Goal: Information Seeking & Learning: Learn about a topic

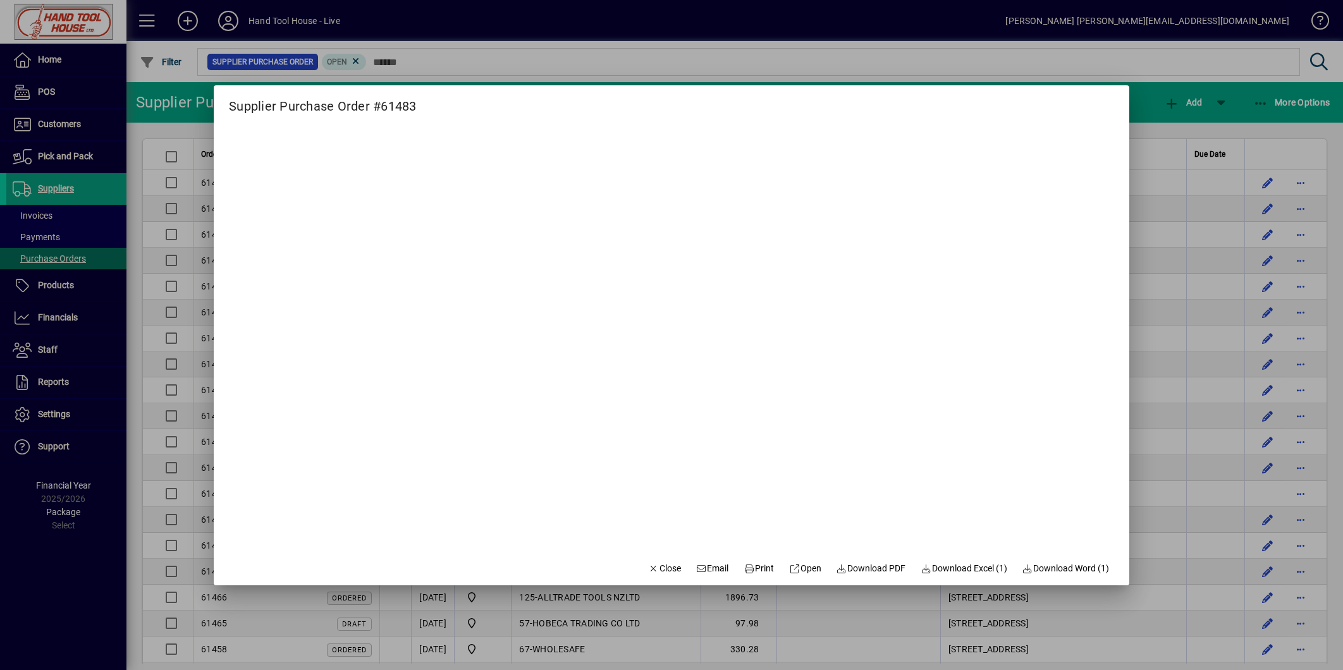
click at [1158, 117] on div at bounding box center [671, 335] width 1343 height 670
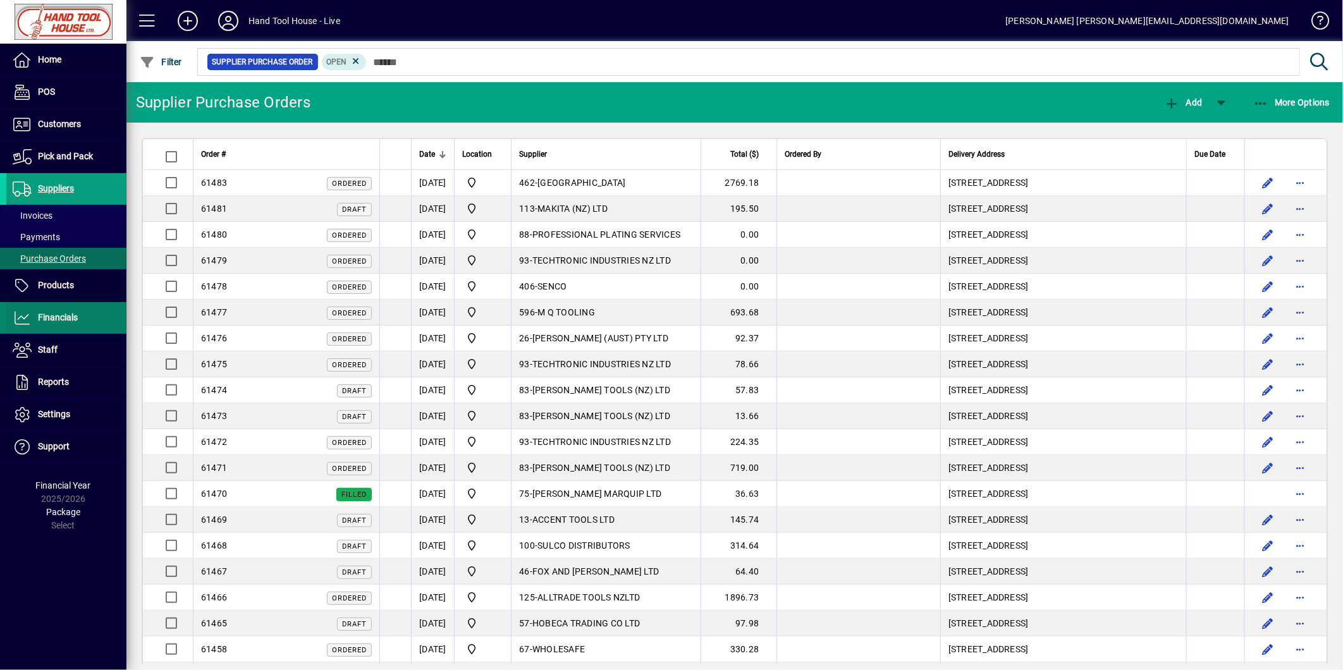
click at [52, 318] on span "Financials" at bounding box center [58, 317] width 40 height 10
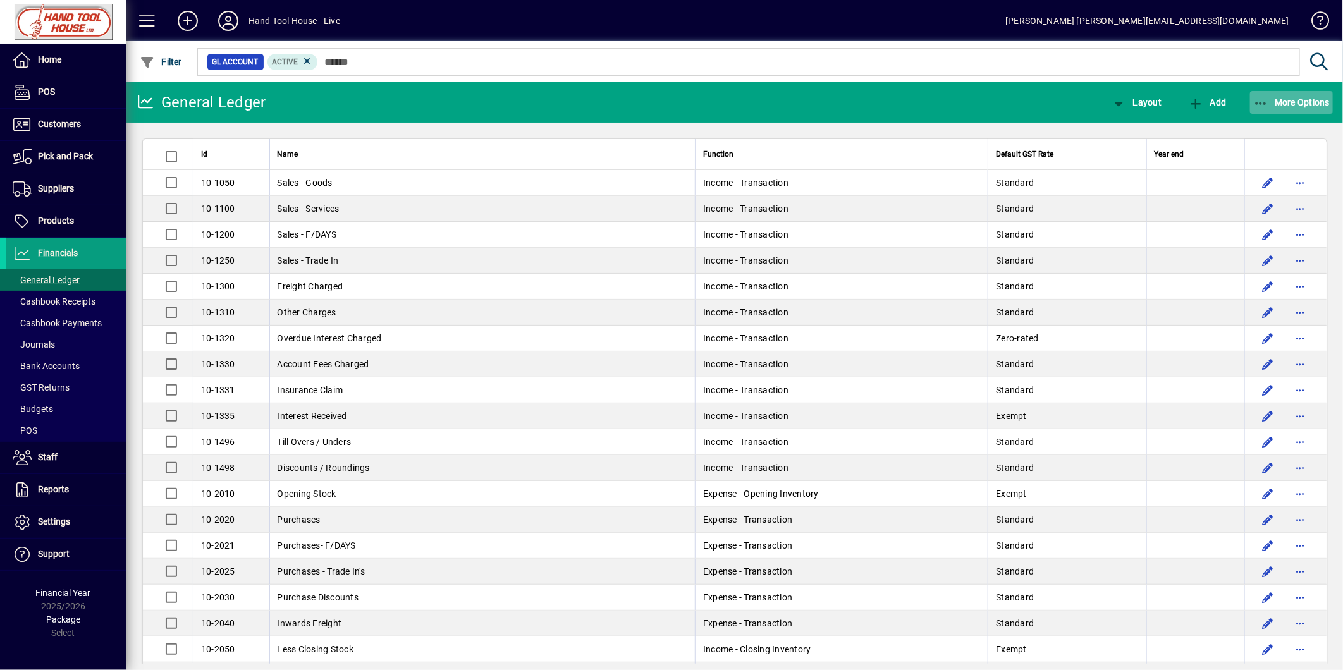
click at [1281, 106] on span "More Options" at bounding box center [1292, 102] width 77 height 10
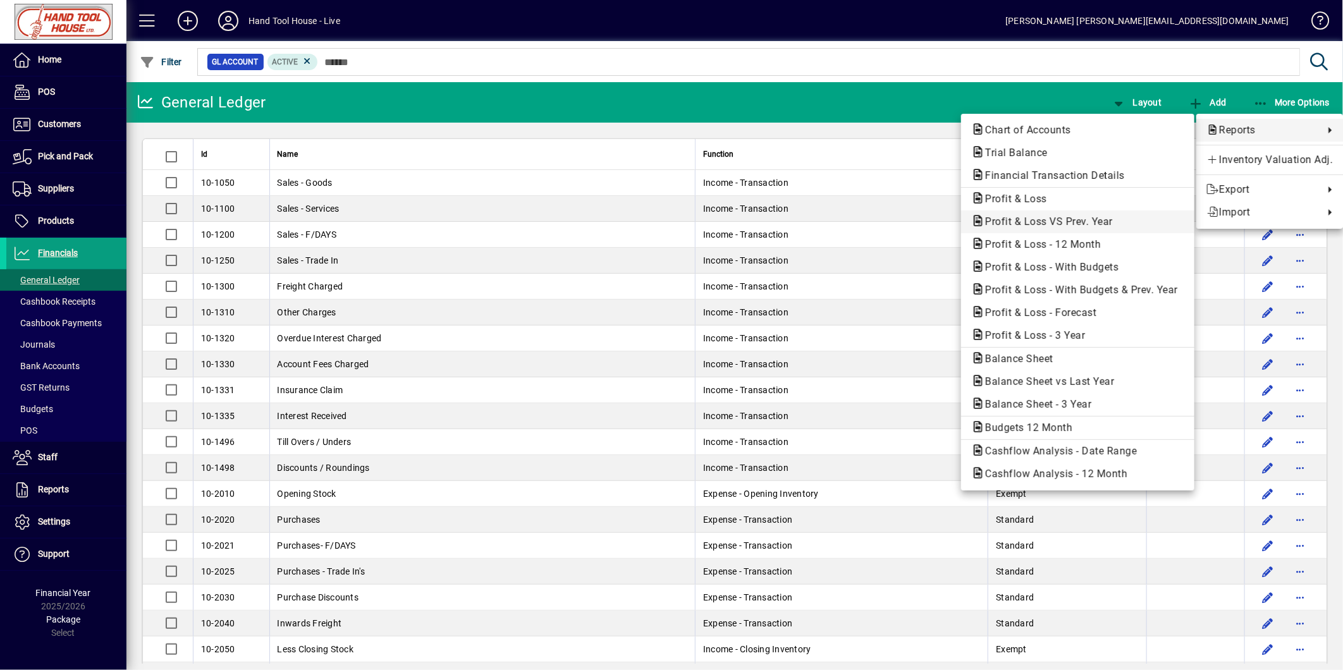
click at [1070, 218] on span "Profit & Loss VS Prev. Year" at bounding box center [1046, 222] width 148 height 12
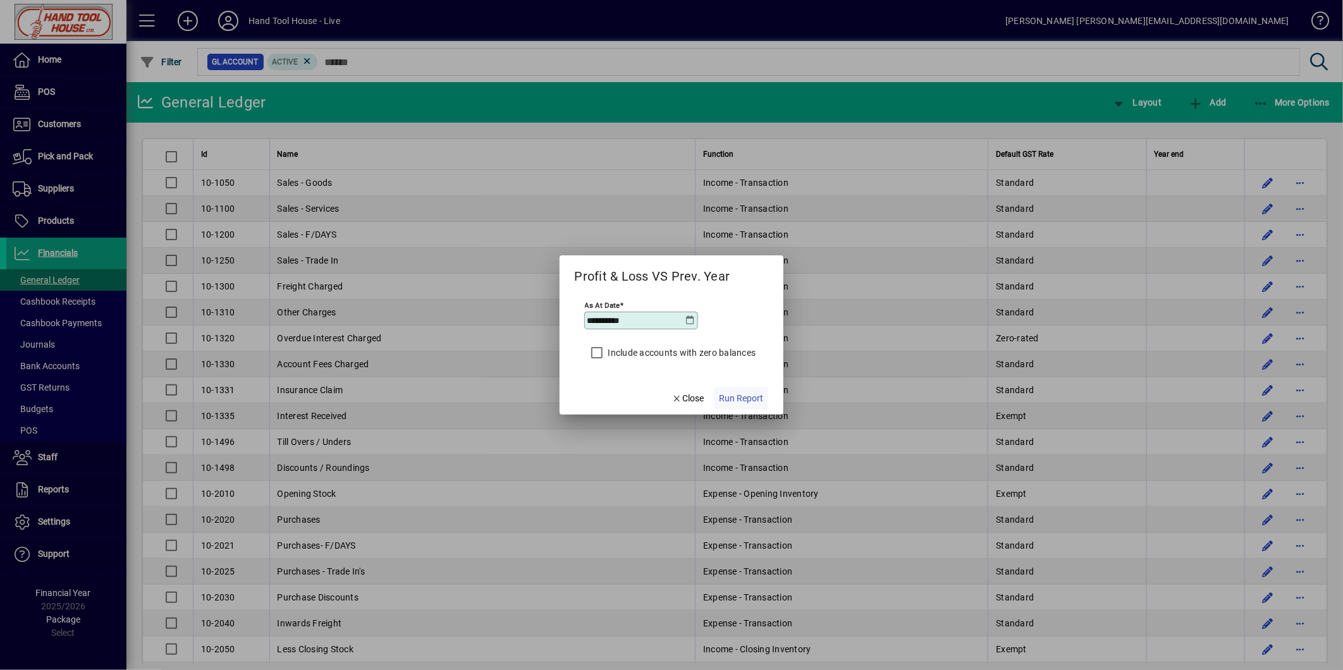
click at [742, 394] on span "Run Report" at bounding box center [741, 398] width 44 height 13
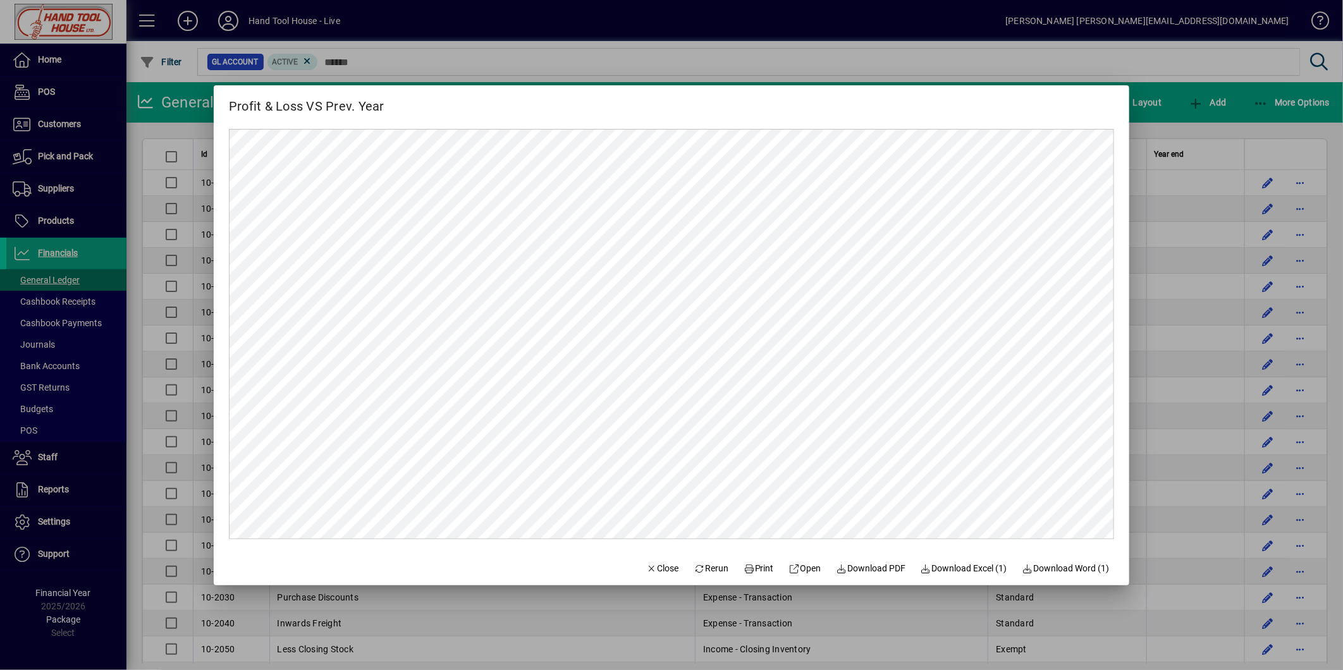
click at [1194, 52] on div at bounding box center [671, 335] width 1343 height 670
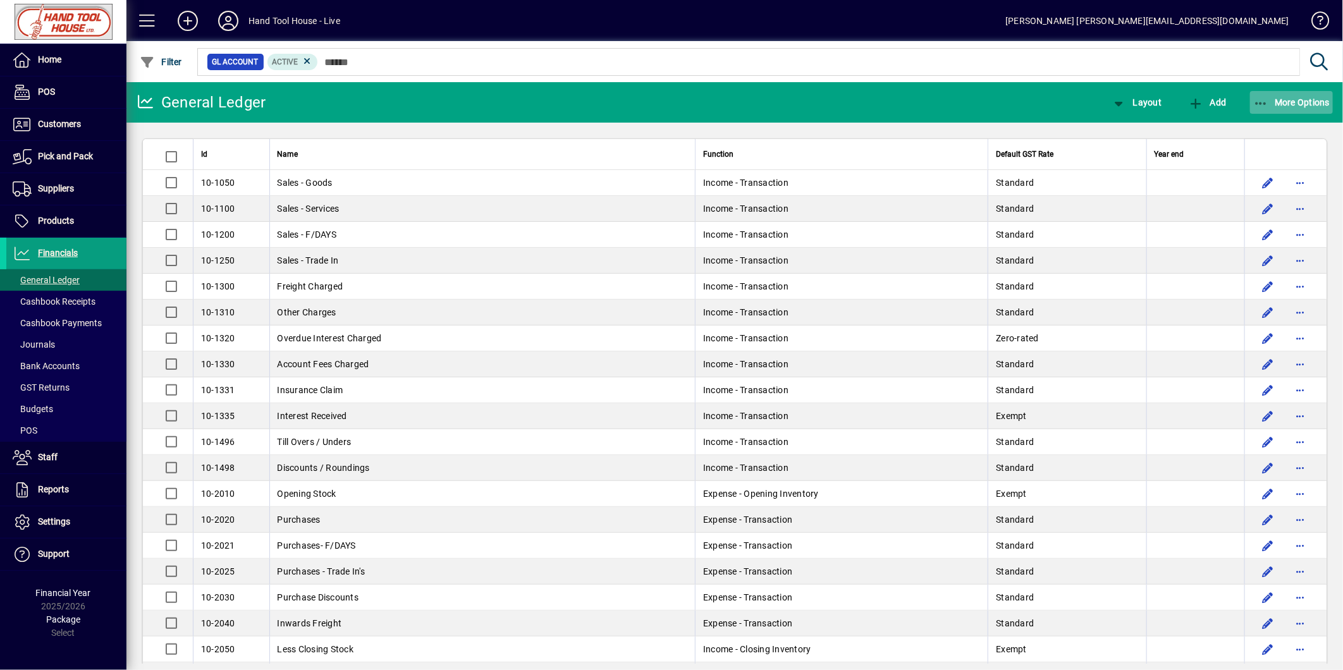
click at [1281, 95] on span "button" at bounding box center [1291, 102] width 83 height 30
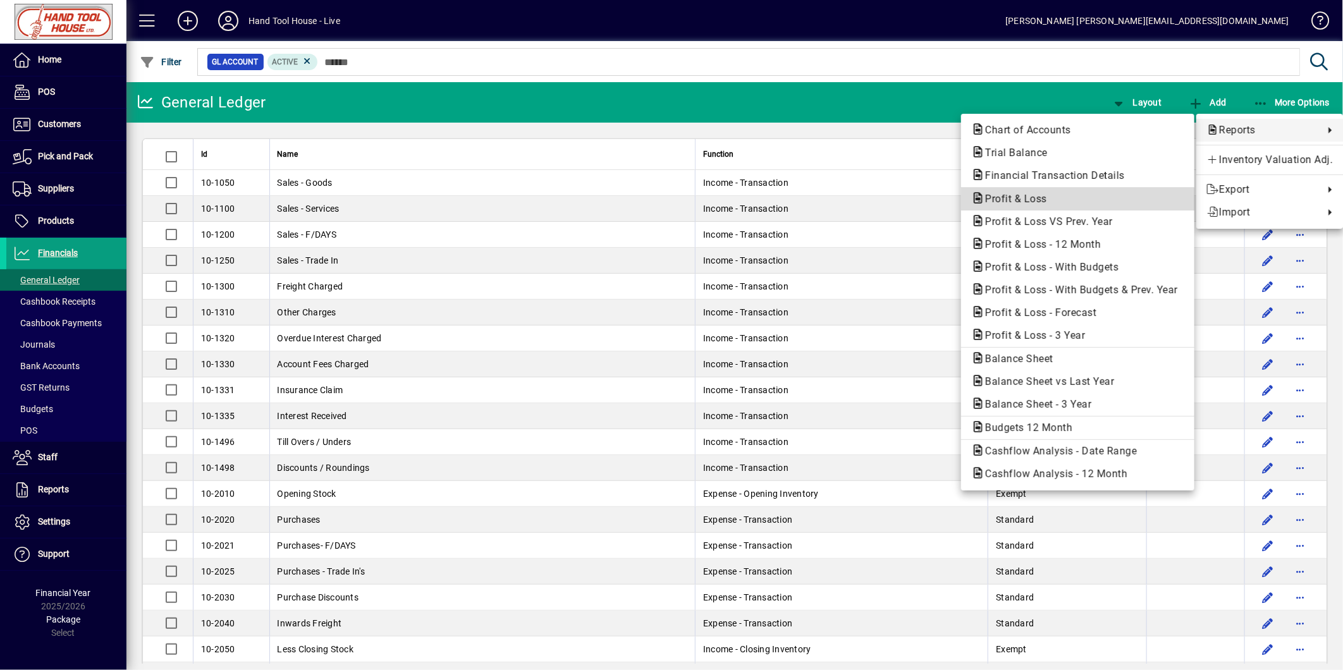
click at [1066, 204] on span "Profit & Loss" at bounding box center [1078, 199] width 213 height 15
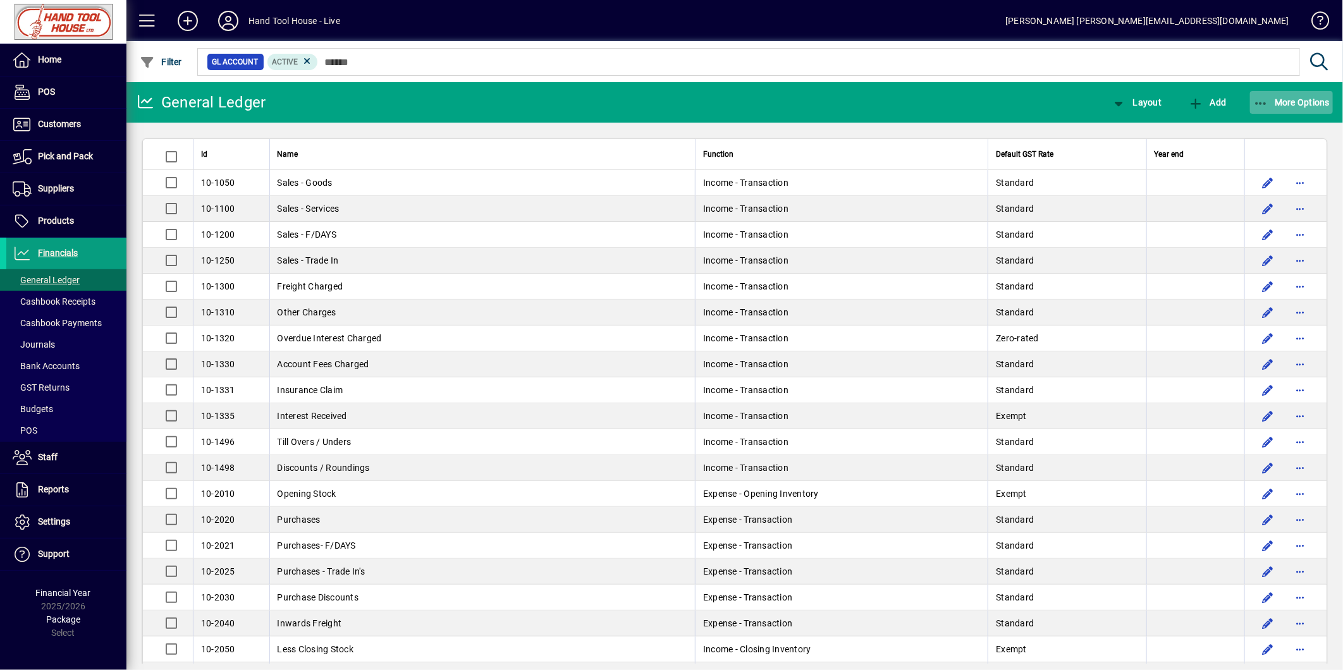
click at [1259, 97] on icon "button" at bounding box center [1262, 103] width 16 height 13
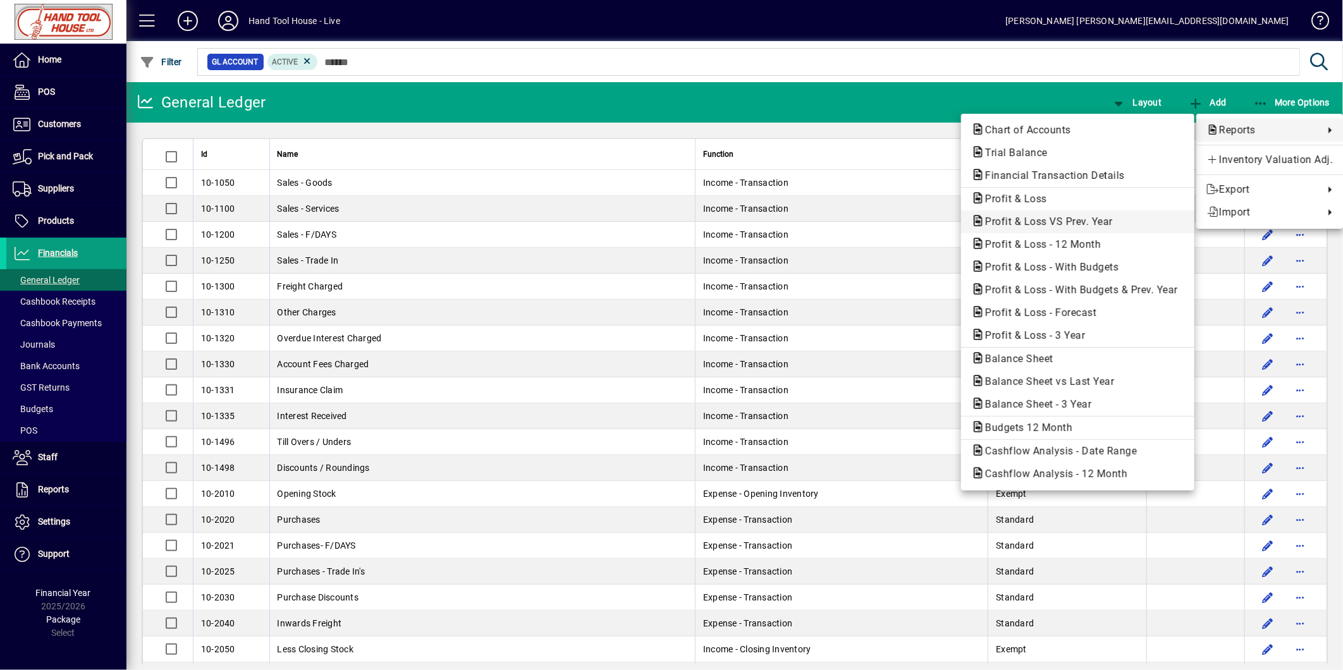
click at [1127, 218] on span "Profit & Loss VS Prev. Year" at bounding box center [1078, 221] width 213 height 15
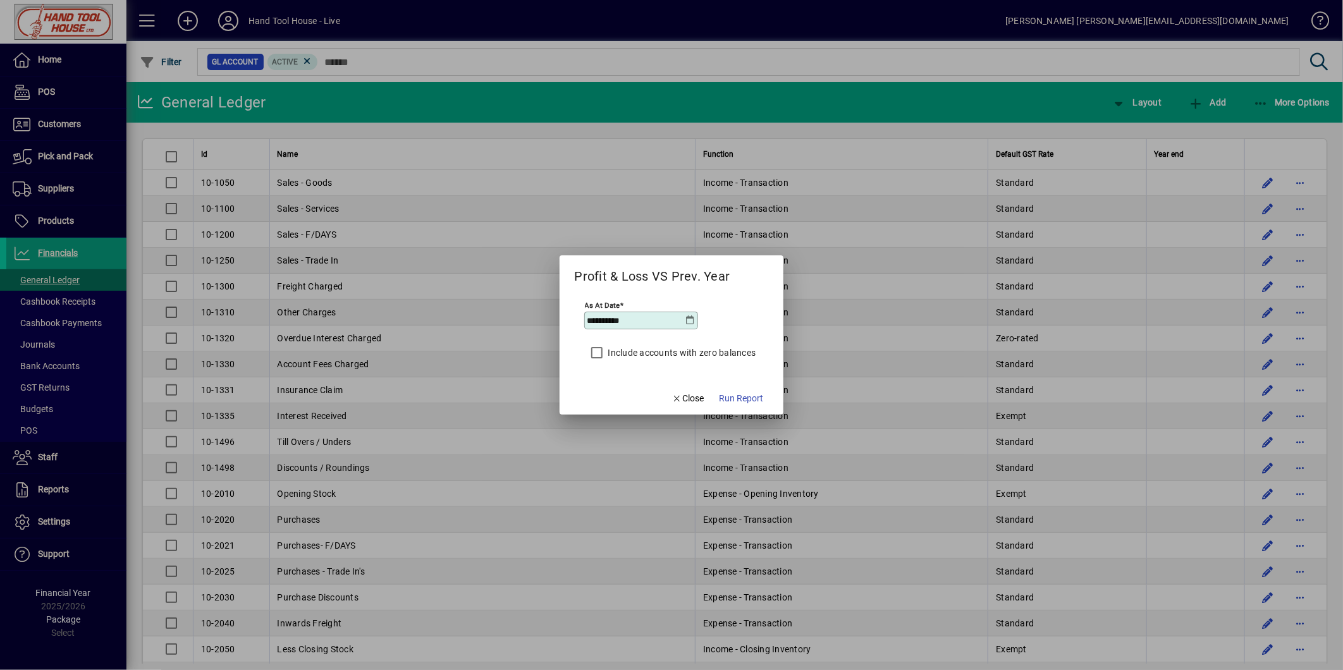
click at [691, 323] on icon at bounding box center [691, 321] width 10 height 10
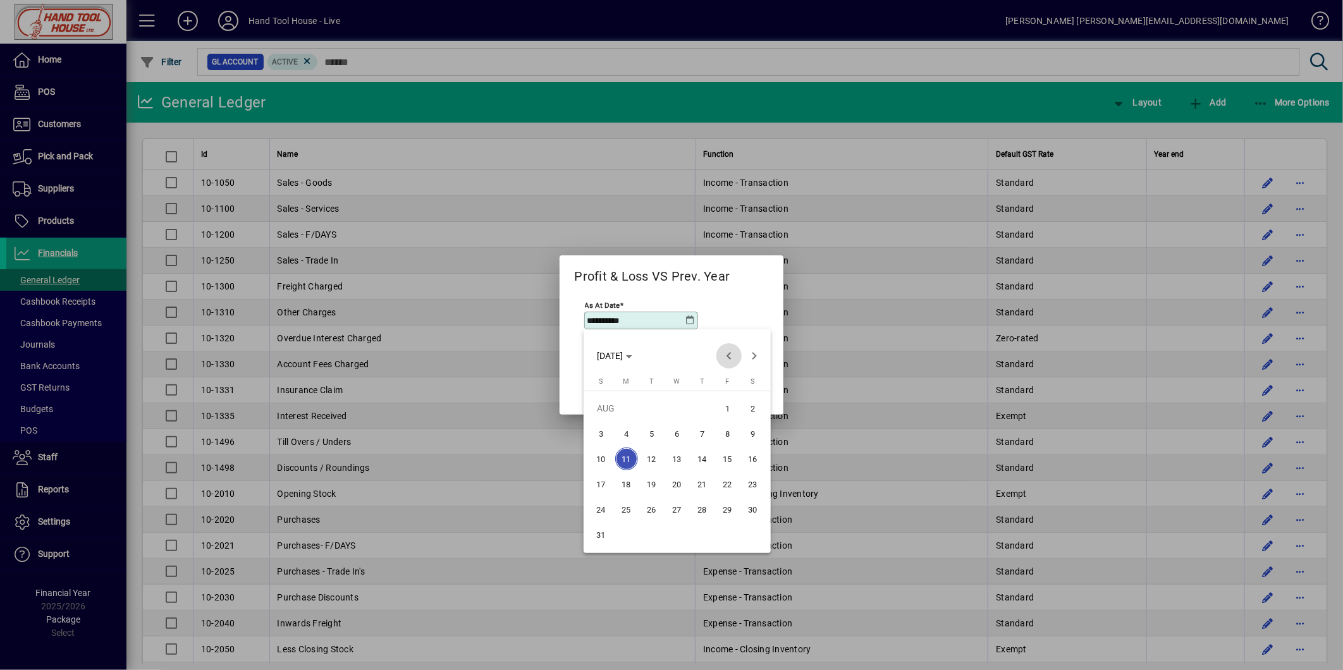
click at [732, 362] on span "Previous month" at bounding box center [729, 355] width 25 height 25
click at [711, 541] on span "31" at bounding box center [702, 535] width 23 height 23
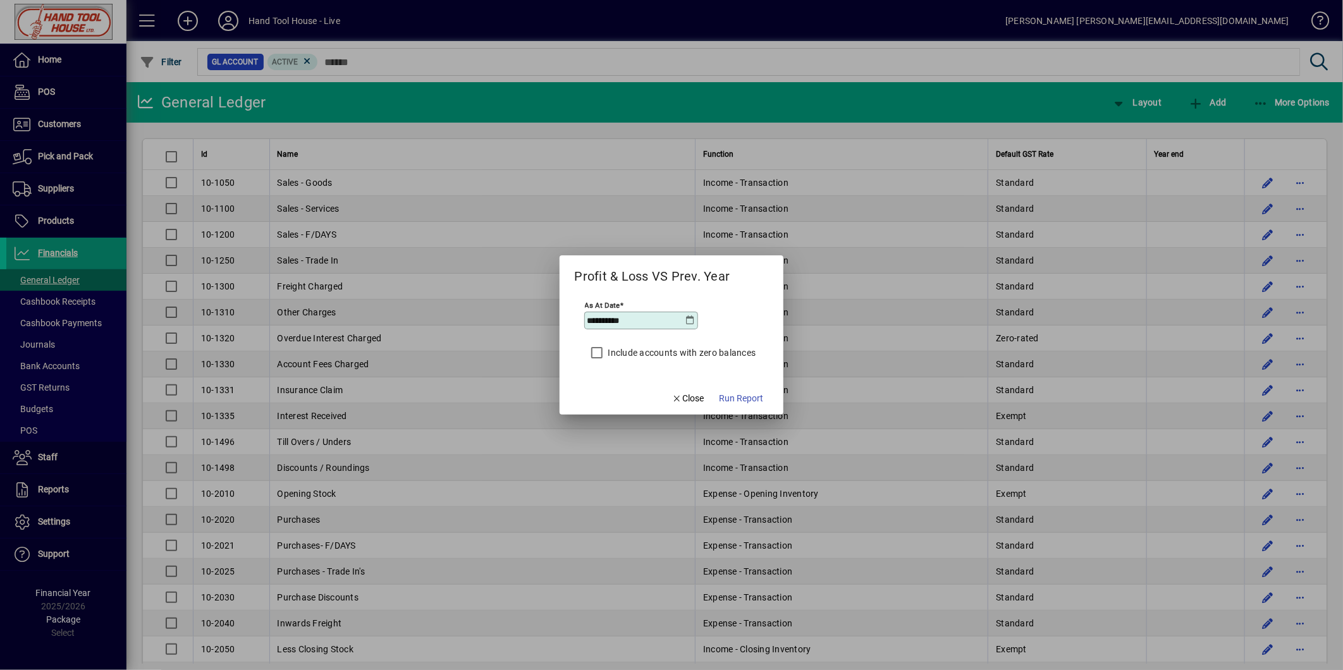
type input "**********"
click at [755, 402] on span "Run Report" at bounding box center [741, 398] width 44 height 13
